Goal: Check status: Check status

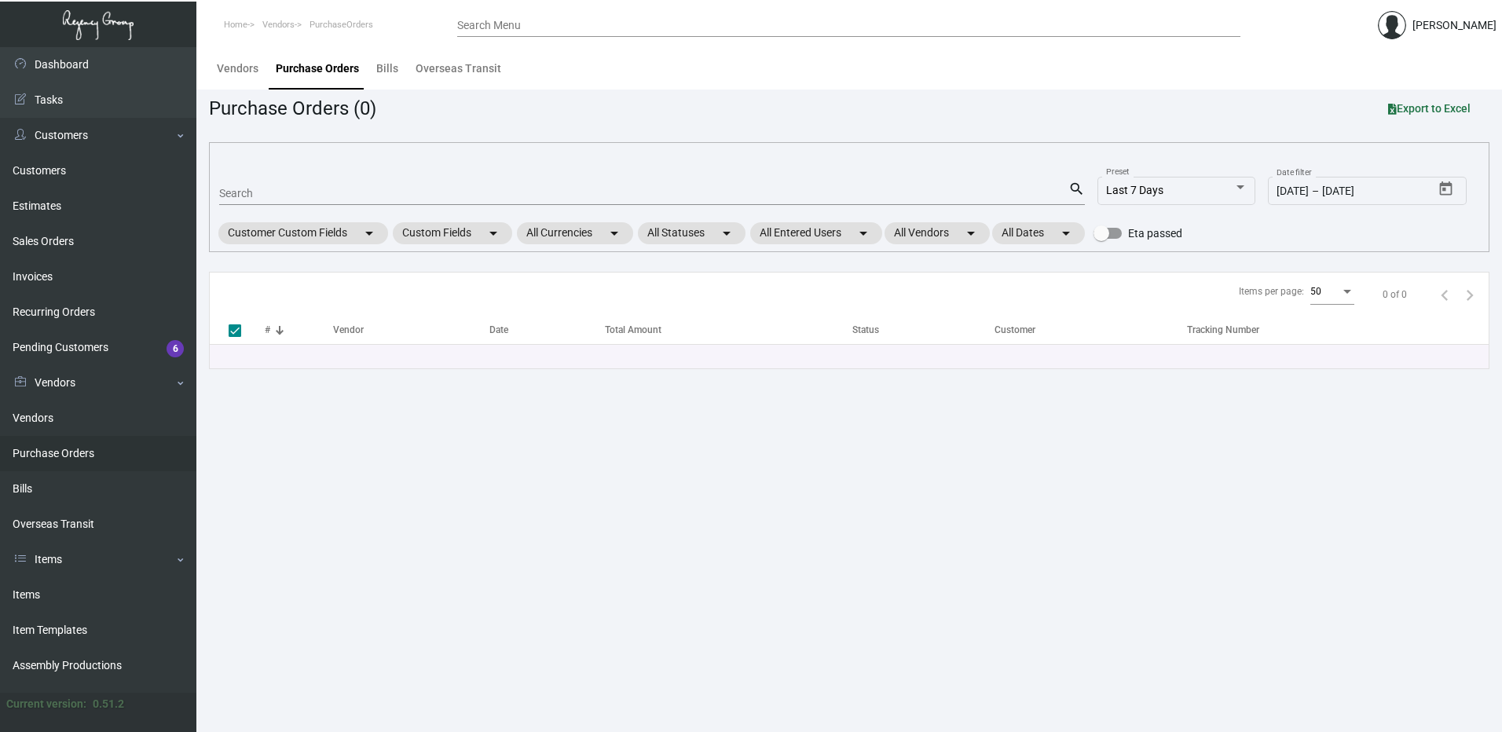
drag, startPoint x: 920, startPoint y: 587, endPoint x: 912, endPoint y: 556, distance: 31.6
click at [920, 586] on main "Vendors Purchase Orders Bills Overseas Transit Purchase Orders (0) Export to Ex…" at bounding box center [849, 389] width 1306 height 685
click at [269, 191] on input "Search" at bounding box center [643, 194] width 849 height 13
paste input "78473"
type input "78473"
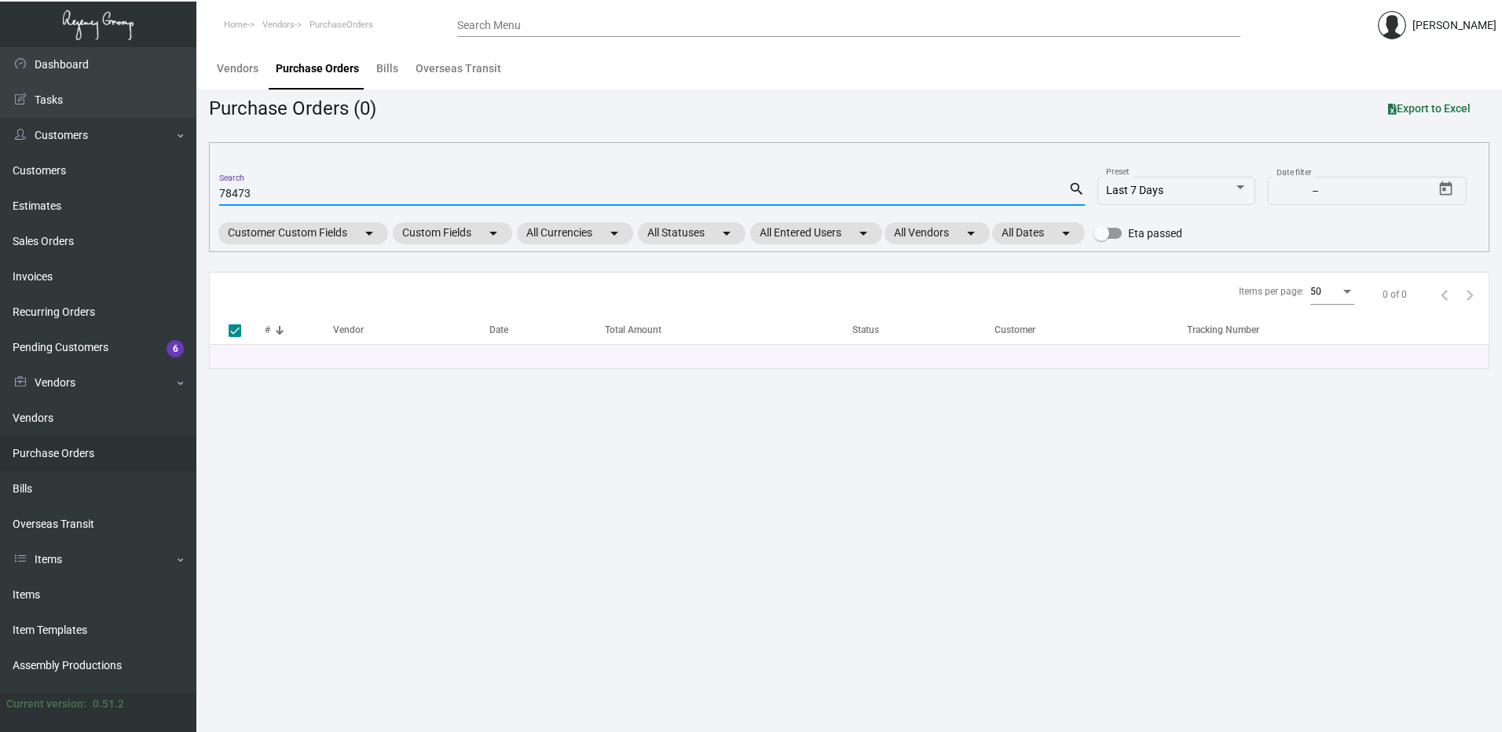
type input "78473"
checkbox input "false"
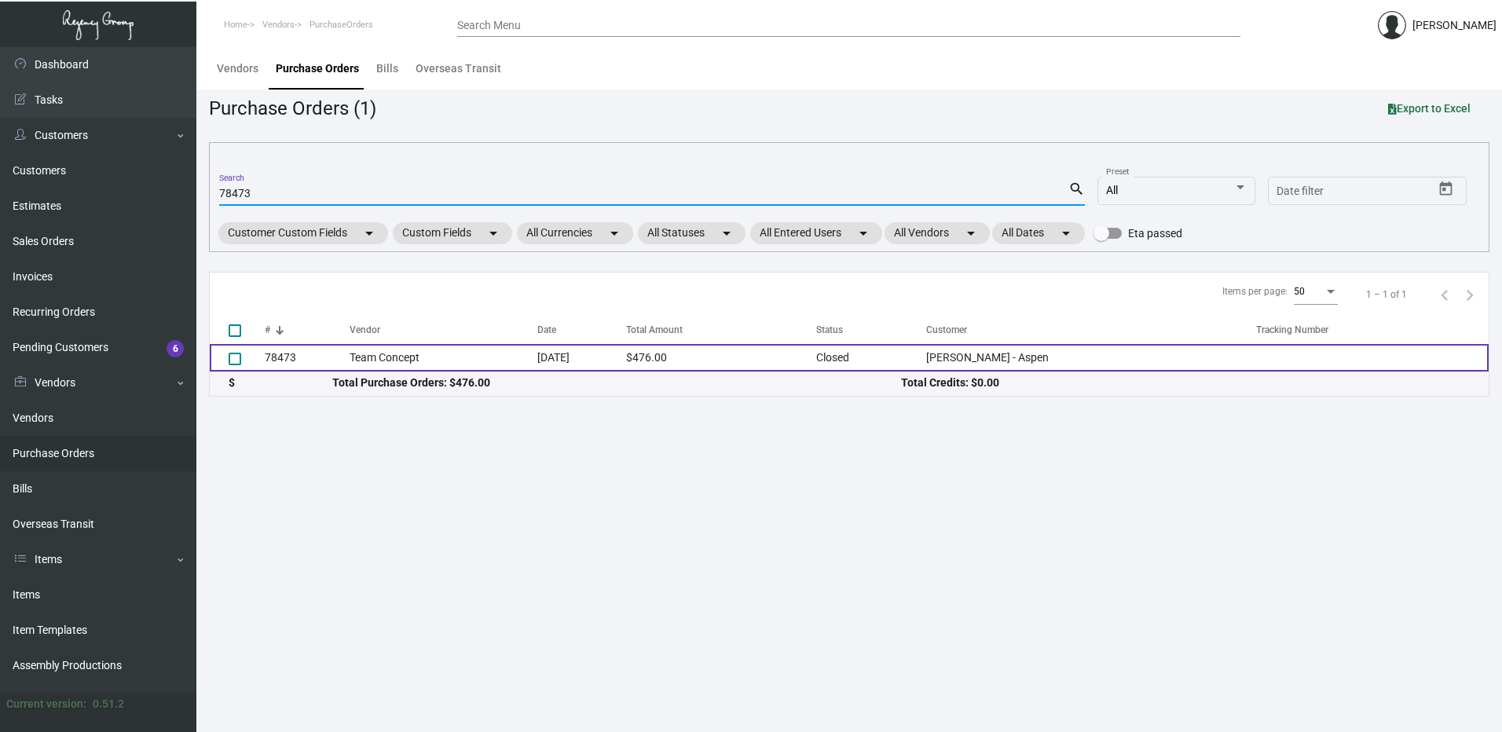
click at [385, 357] on td "Team Concept" at bounding box center [444, 358] width 188 height 28
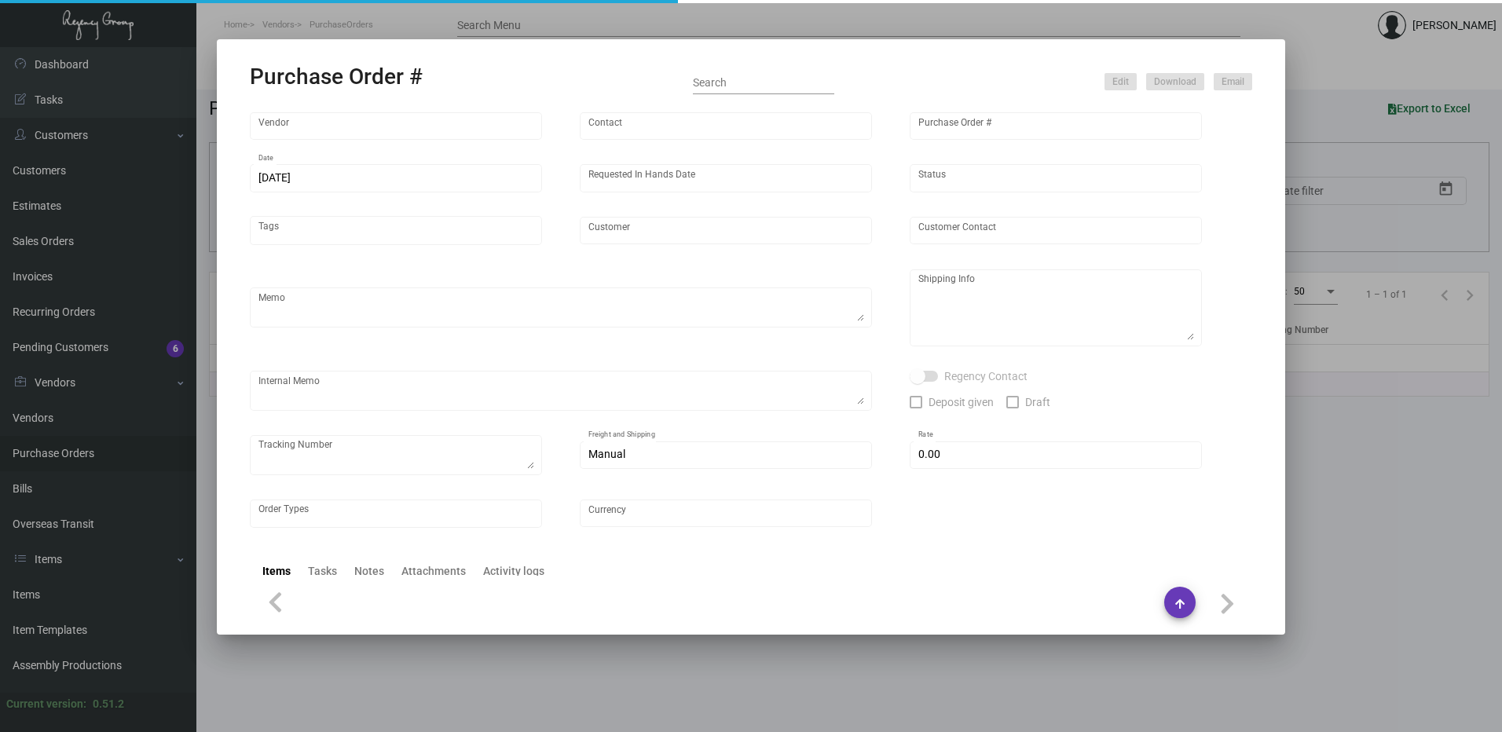
type input "Team Concept"
type input "[PERSON_NAME]"
type input "78473"
type input "[DATE]"
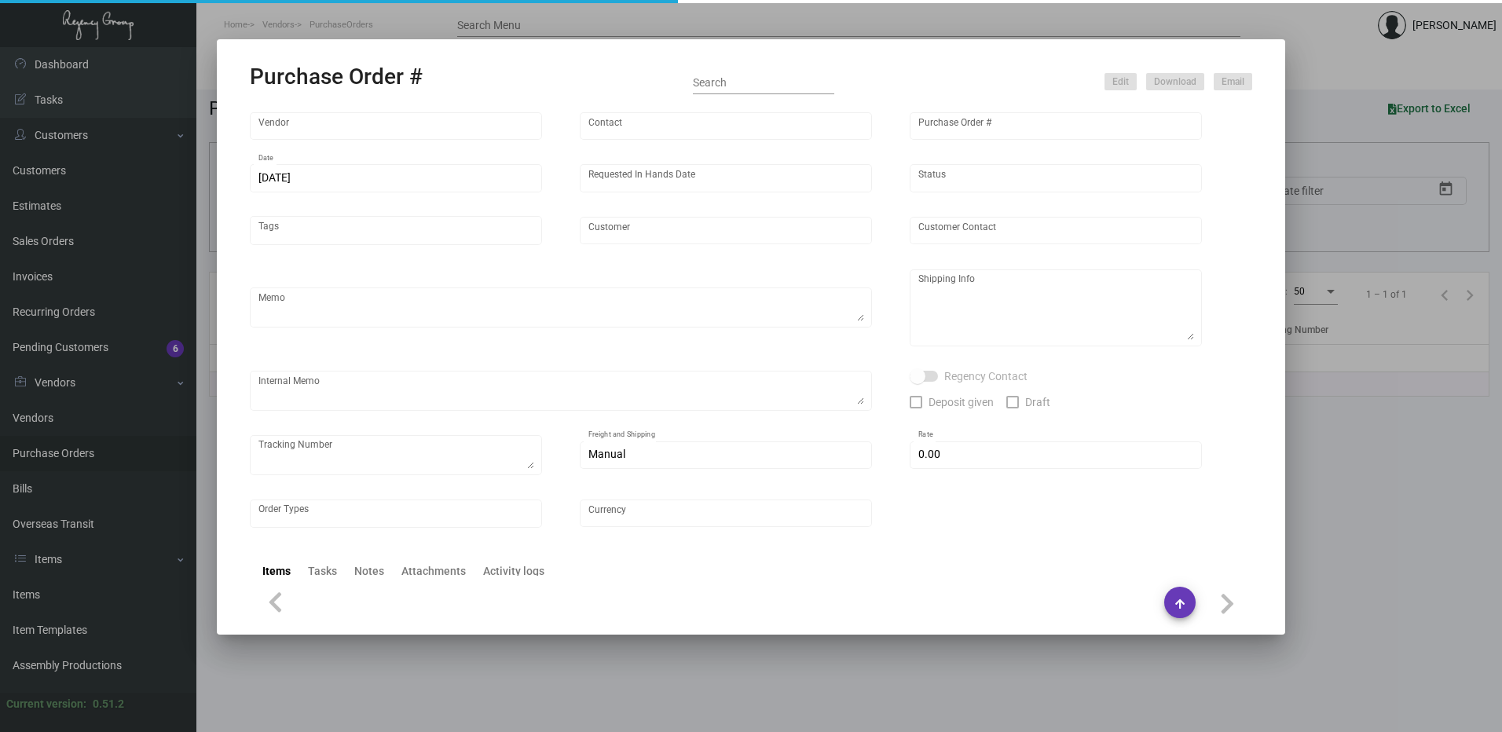
type input "[PERSON_NAME] - Aspen"
type input "[PERSON_NAME]"
type textarea "[PERSON_NAME] - Aspen [PERSON_NAME] [STREET_ADDRESS]"
type input "$ 0.00"
type input "United States Dollar $"
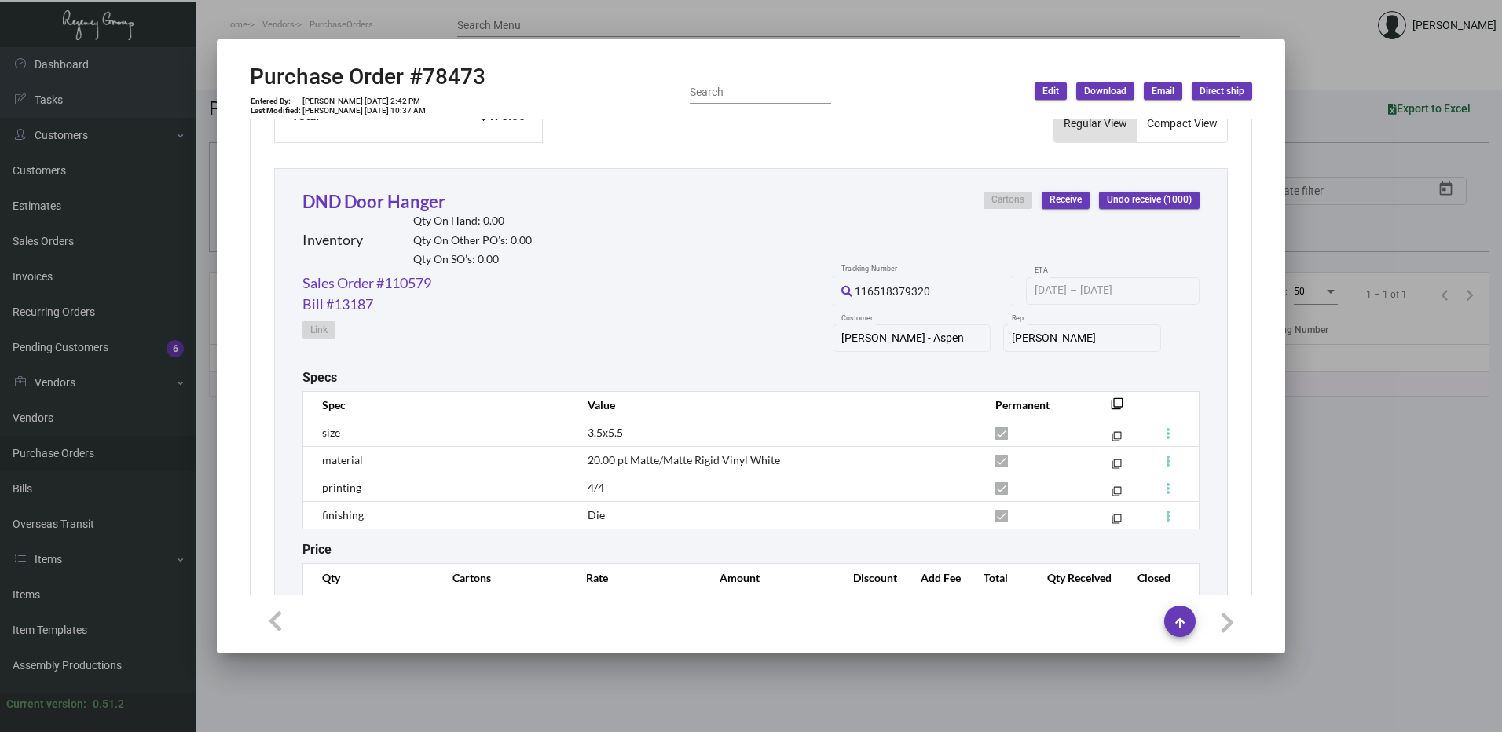
scroll to position [763, 0]
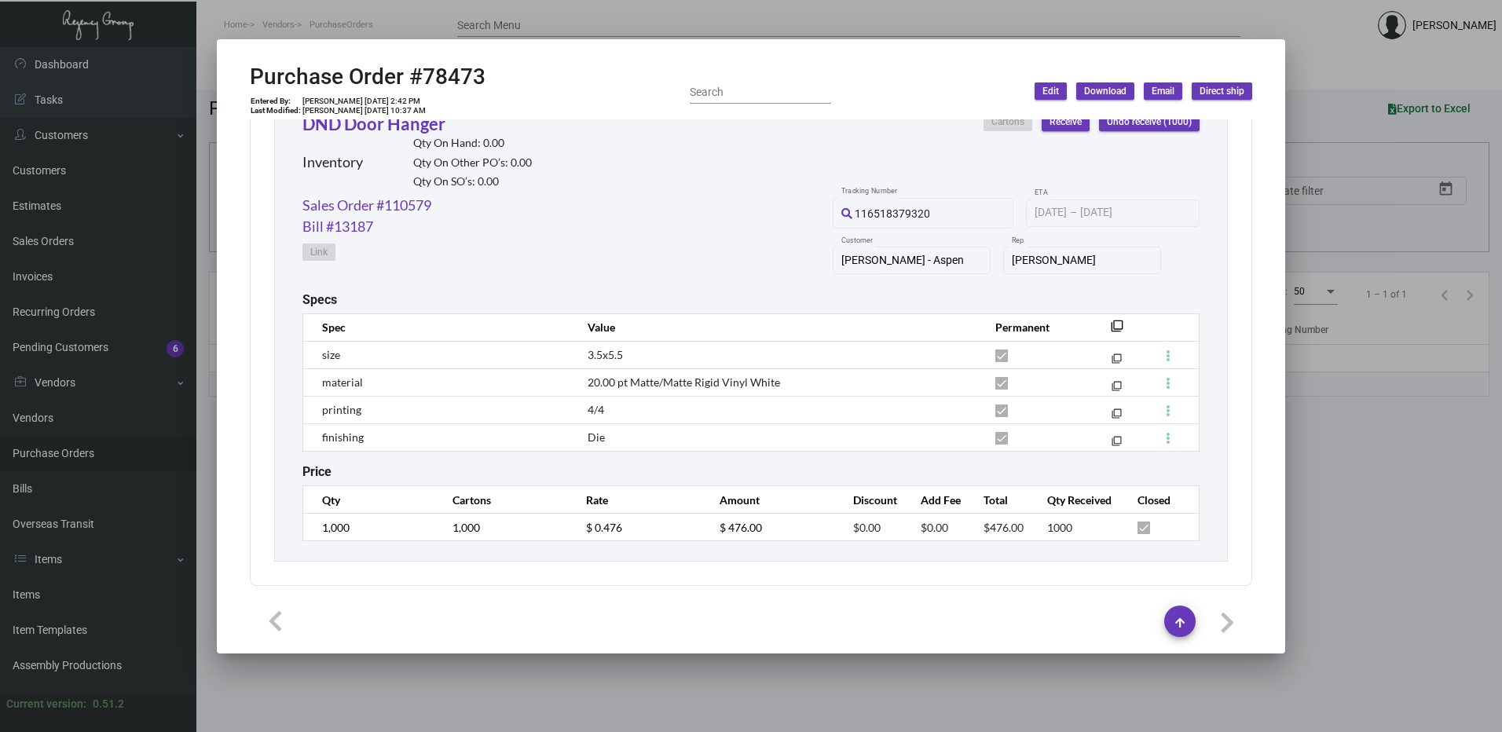
click at [1311, 28] on div at bounding box center [751, 366] width 1502 height 732
